Goal: Transaction & Acquisition: Purchase product/service

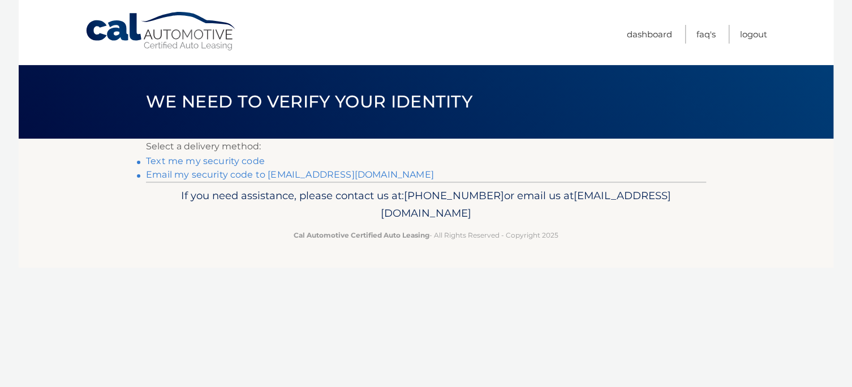
click at [232, 178] on link "Email my security code to d******@optonline.net" at bounding box center [290, 174] width 288 height 11
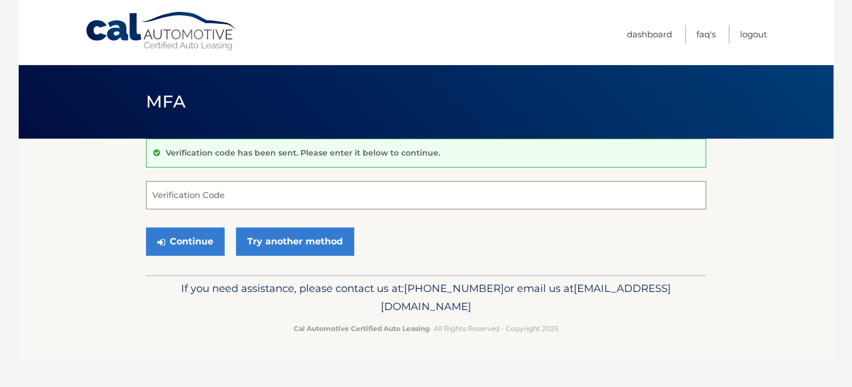
click at [226, 181] on input "Verification Code" at bounding box center [426, 195] width 560 height 28
type input "87719"
click at [175, 248] on button "Continue" at bounding box center [185, 241] width 79 height 28
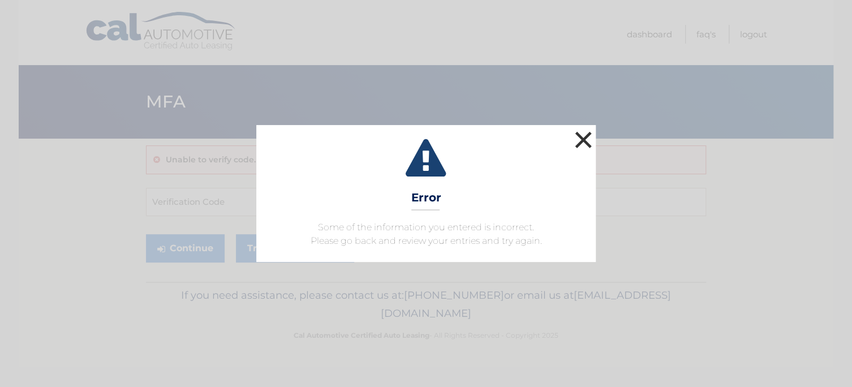
click at [580, 131] on button "×" at bounding box center [583, 139] width 23 height 23
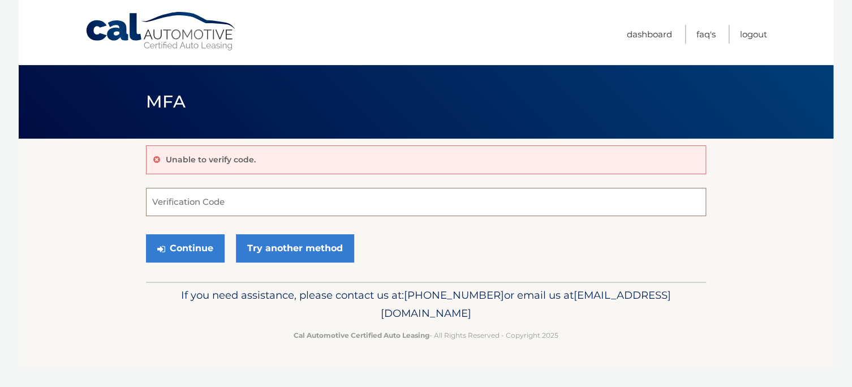
click at [188, 198] on input "Verification Code" at bounding box center [426, 202] width 560 height 28
type input "837719"
click at [191, 247] on button "Continue" at bounding box center [185, 248] width 79 height 28
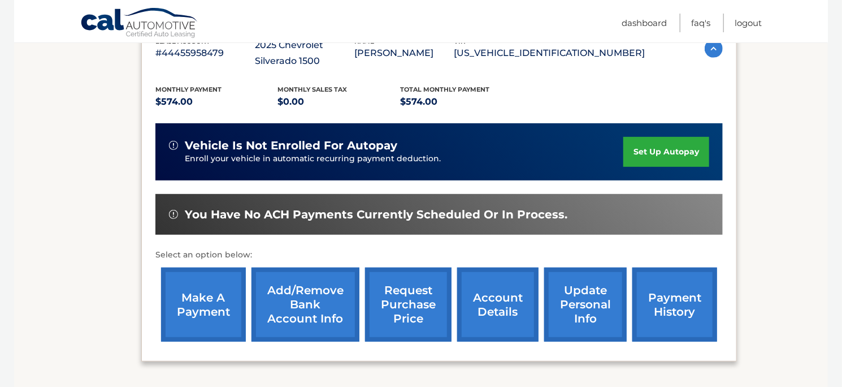
scroll to position [226, 0]
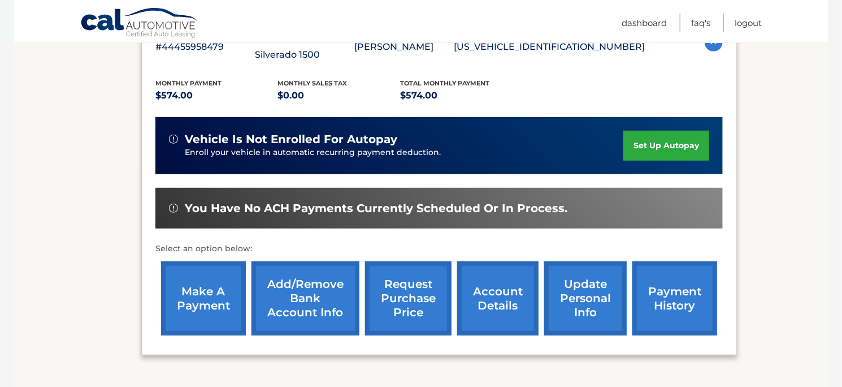
click at [185, 305] on link "make a payment" at bounding box center [203, 298] width 85 height 74
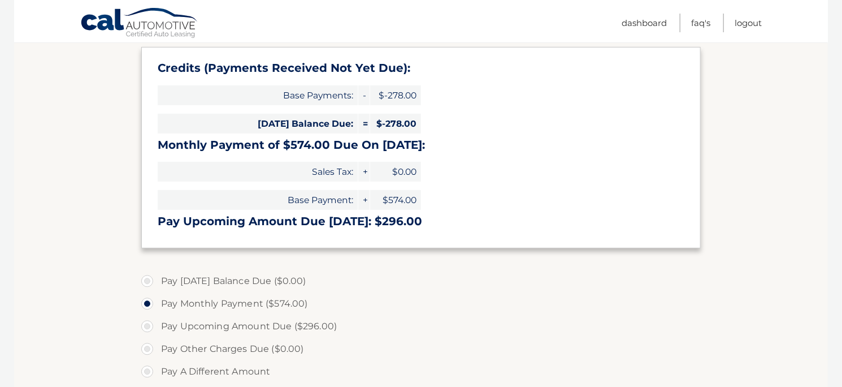
scroll to position [283, 0]
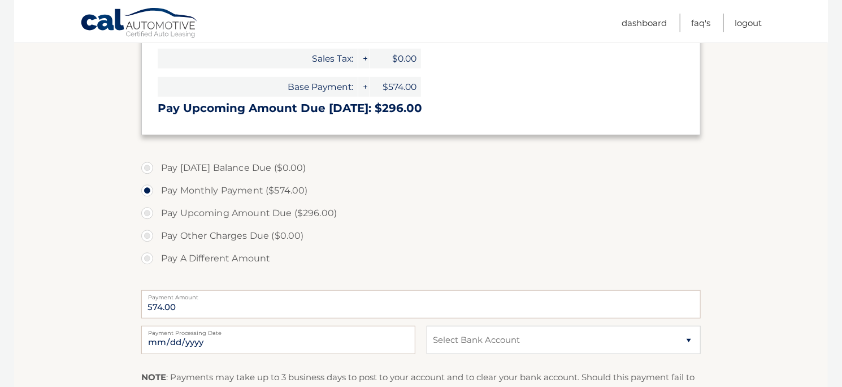
click at [210, 262] on label "Pay A Different Amount" at bounding box center [421, 258] width 560 height 23
click at [157, 262] on input "Pay A Different Amount" at bounding box center [151, 256] width 11 height 18
radio input "true"
type input "700.00"
click at [545, 330] on select "Select Bank Account Checking FLAGSTAR BANK, NA *****5432 Checking FLAGSTAR BANK…" at bounding box center [564, 340] width 274 height 28
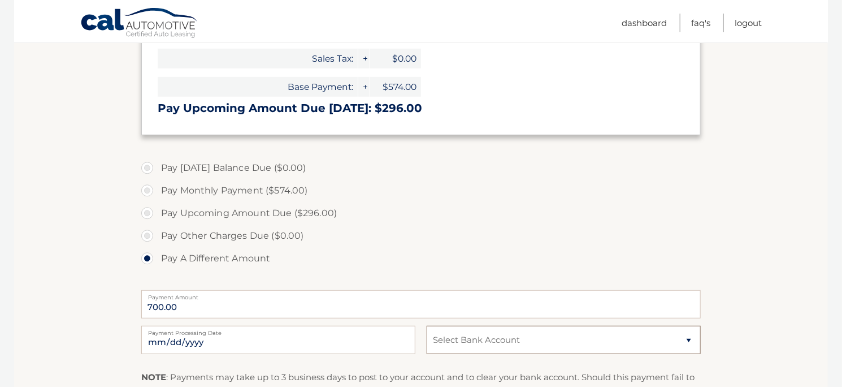
select select "NGMxNTFiMWMtNjY1ZS00ZjJmLTk0YjUtMmI2NzQyODU5NGNl"
click at [427, 326] on select "Select Bank Account Checking FLAGSTAR BANK, NA *****5432 Checking FLAGSTAR BANK…" at bounding box center [564, 340] width 274 height 28
click at [576, 261] on label "Pay A Different Amount" at bounding box center [421, 258] width 560 height 23
click at [157, 261] on input "Pay A Different Amount" at bounding box center [151, 256] width 11 height 18
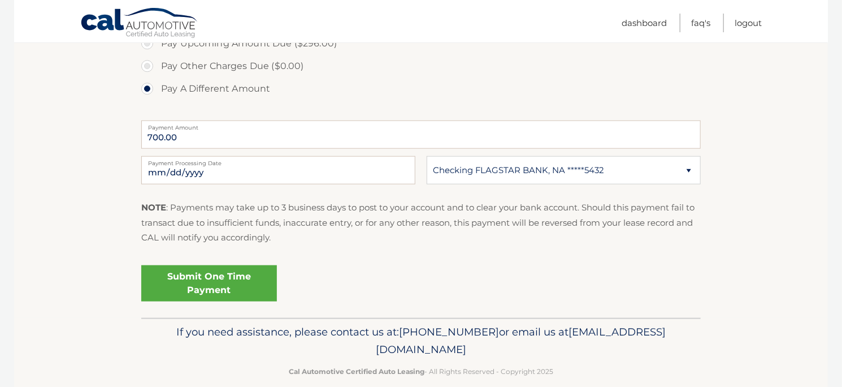
click at [167, 286] on link "Submit One Time Payment" at bounding box center [209, 283] width 136 height 36
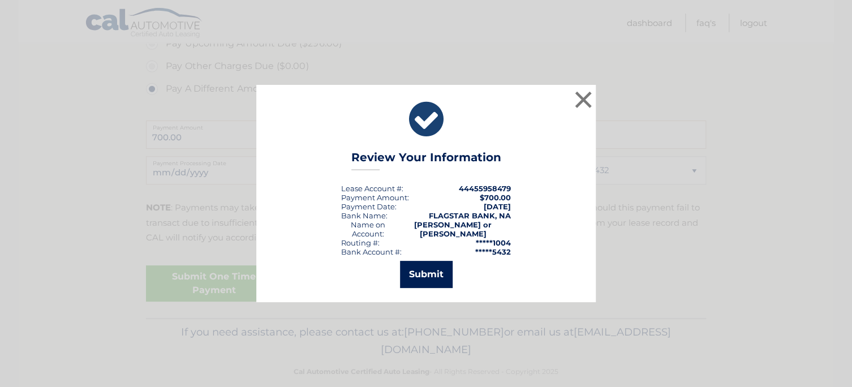
click at [439, 271] on button "Submit" at bounding box center [426, 274] width 53 height 27
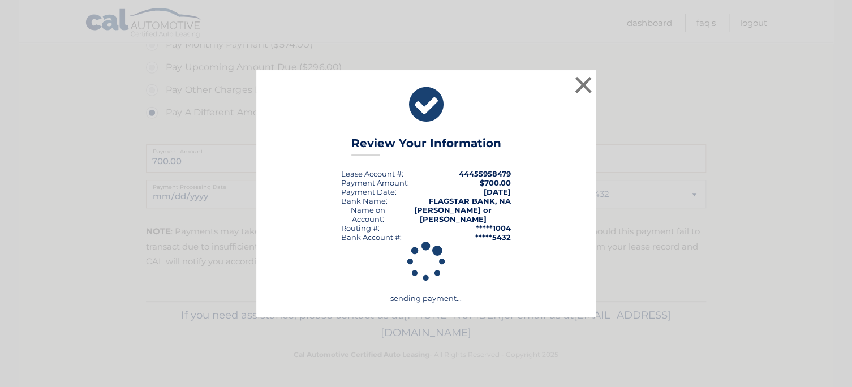
scroll to position [427, 0]
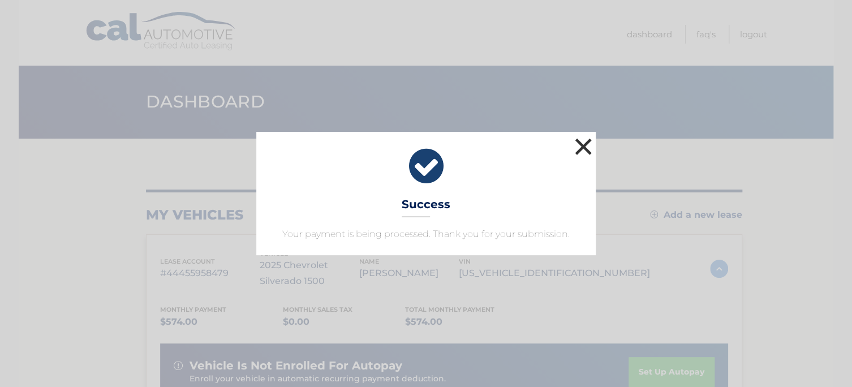
click at [579, 144] on button "×" at bounding box center [583, 146] width 23 height 23
